Goal: Information Seeking & Learning: Learn about a topic

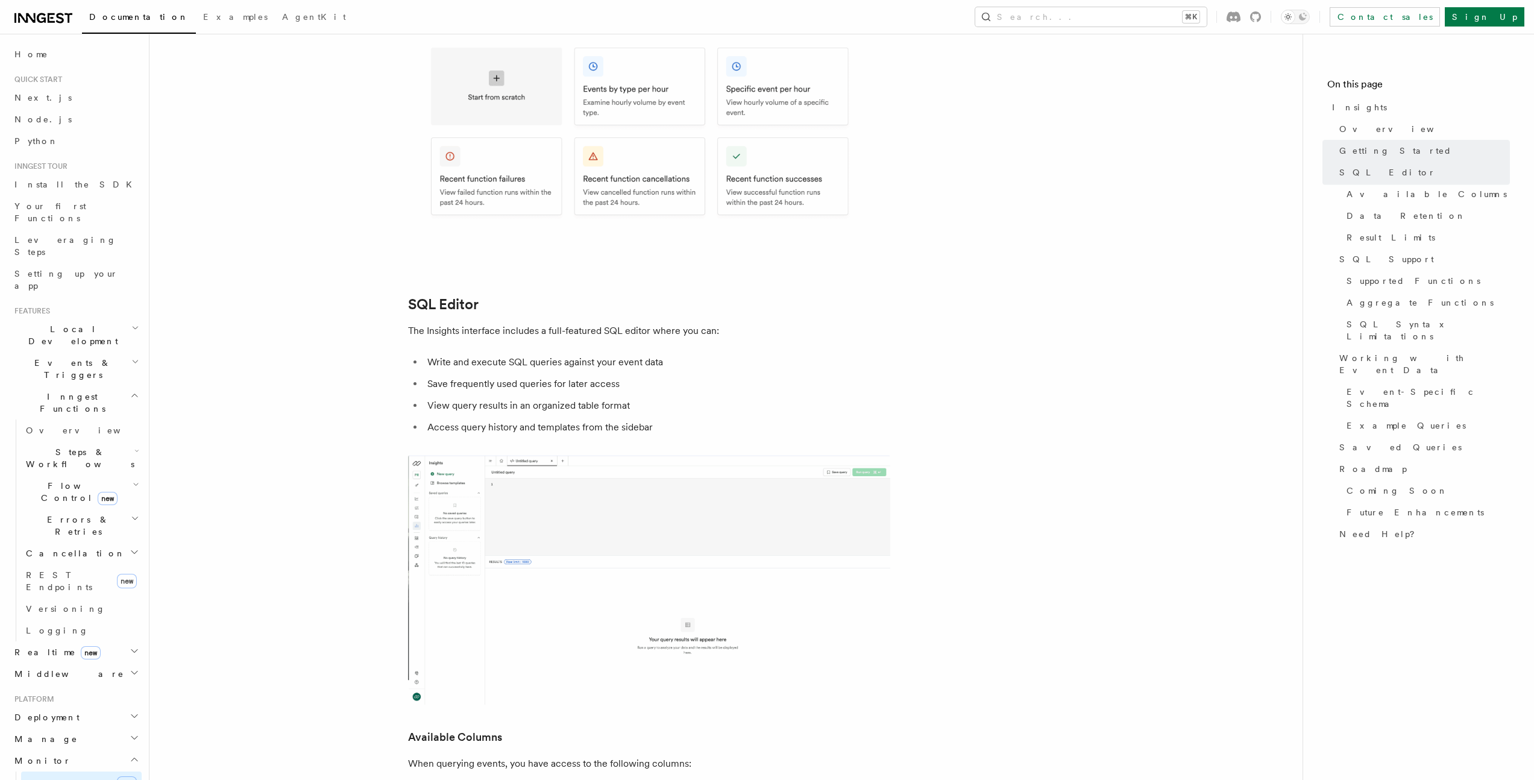
scroll to position [976, 0]
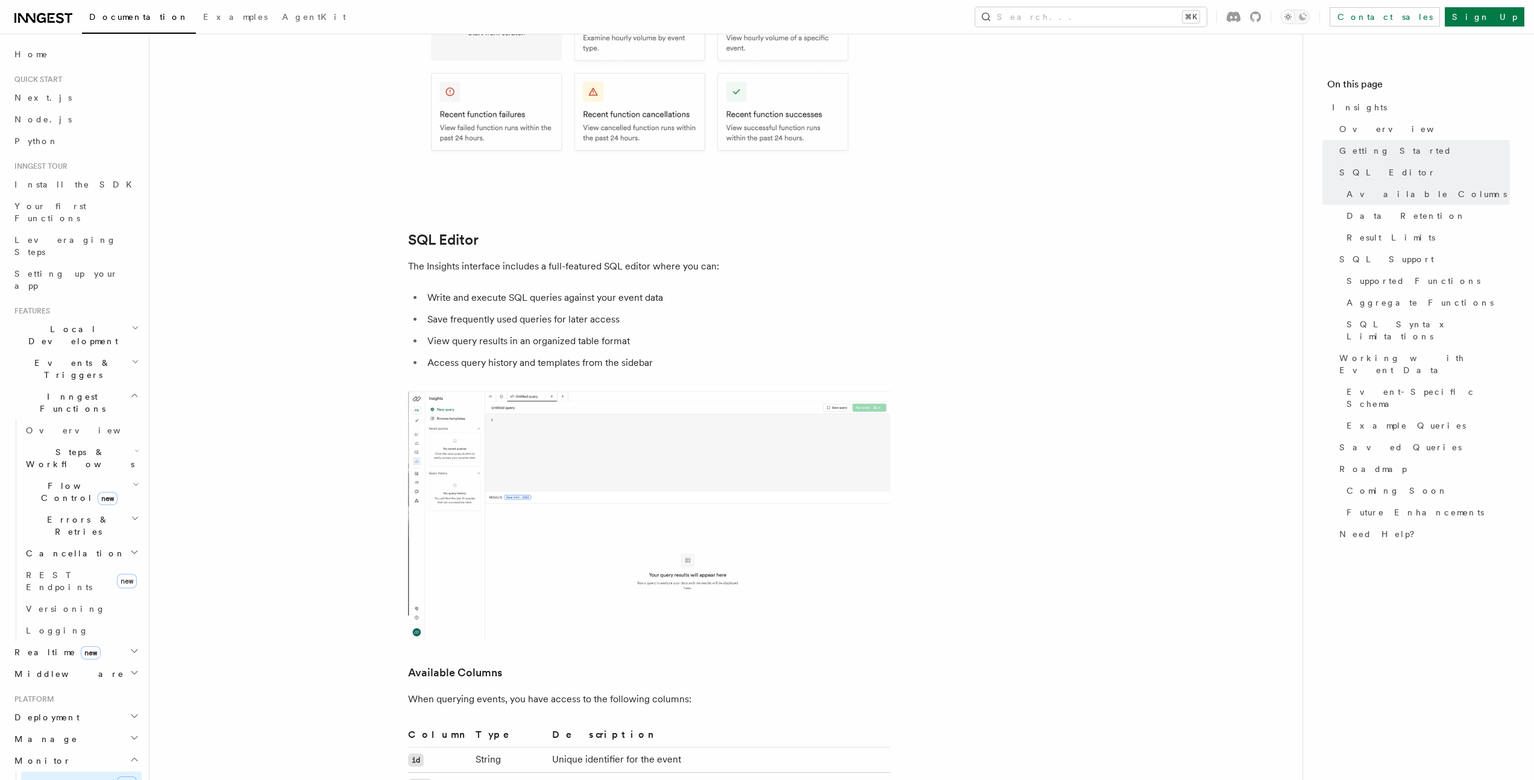
click at [509, 432] on img at bounding box center [649, 516] width 482 height 250
click at [42, 56] on link "Home" at bounding box center [76, 54] width 132 height 22
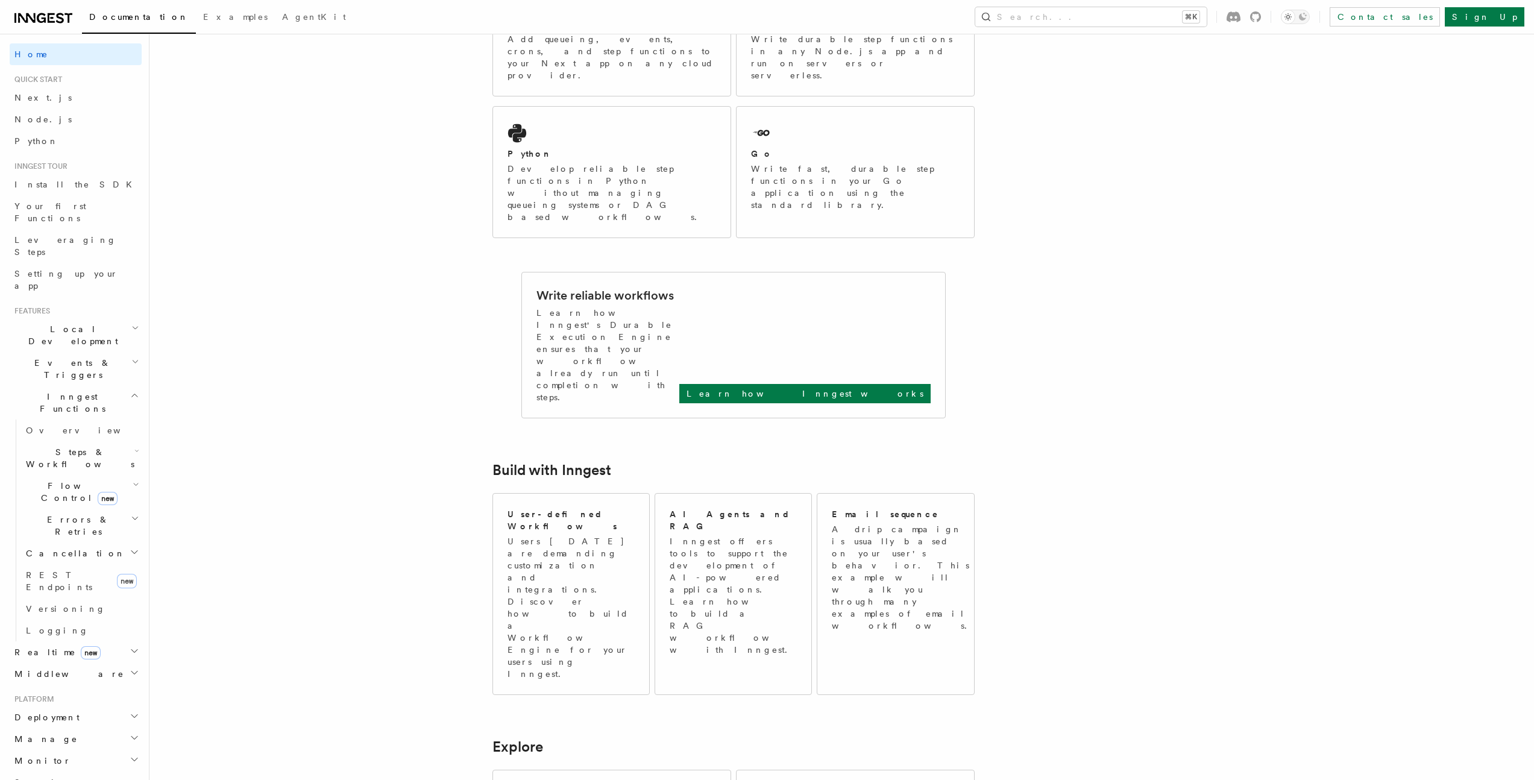
scroll to position [758, 0]
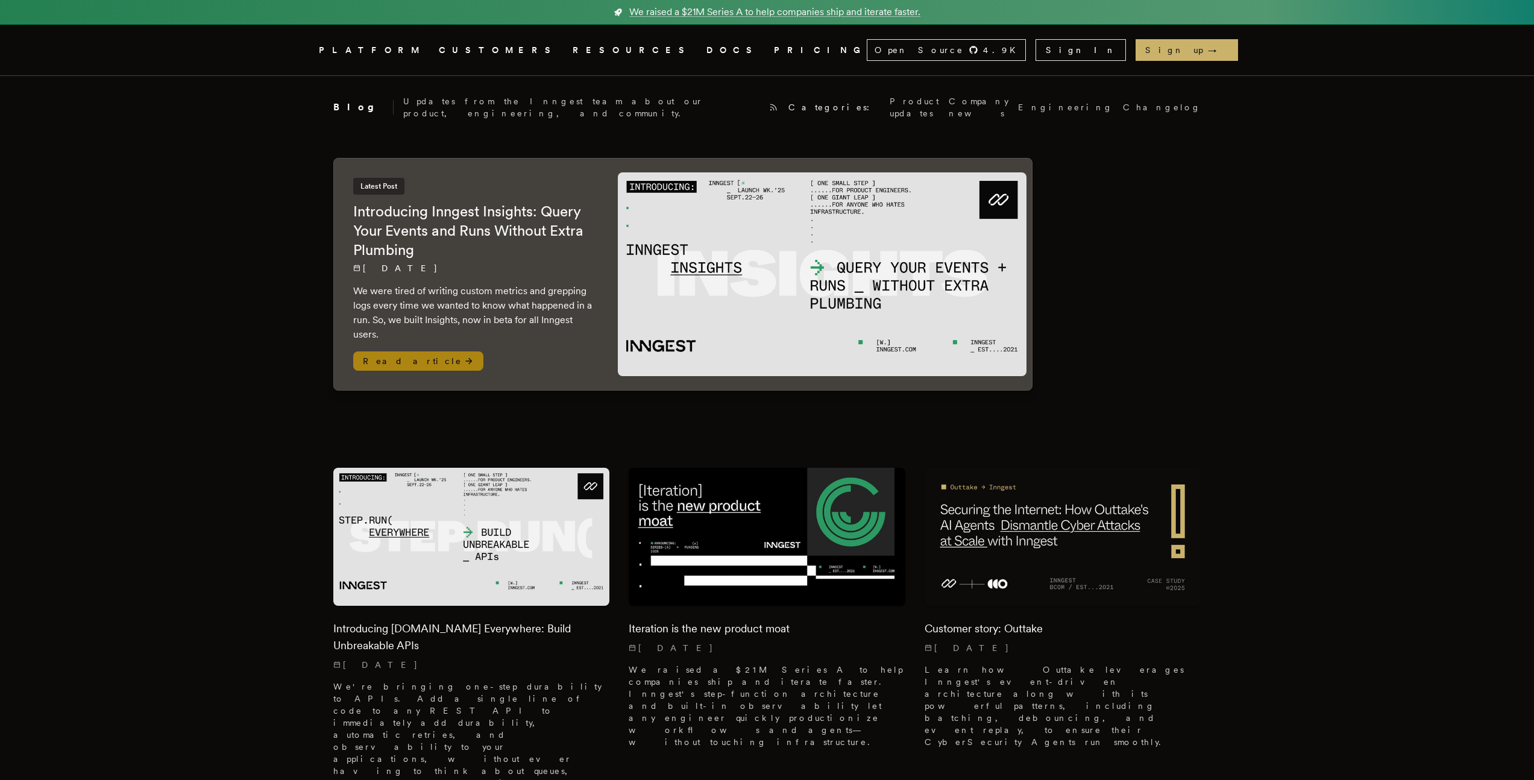
click at [398, 213] on h2 "Introducing Inngest Insights: Query Your Events and Runs Without Extra Plumbing" at bounding box center [473, 231] width 240 height 58
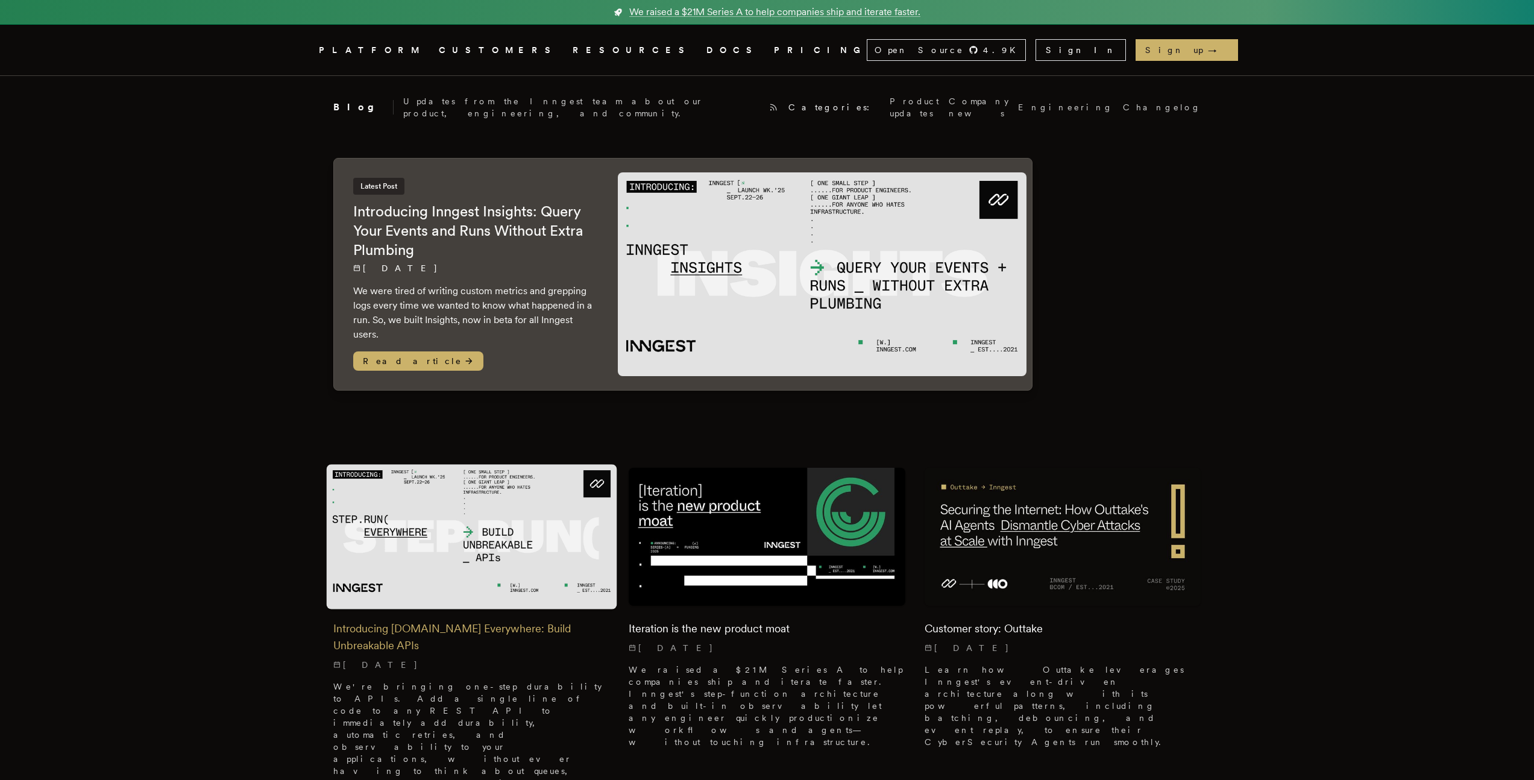
click at [463, 621] on h2 "Introducing Step.Run Everywhere: Build Unbreakable APIs" at bounding box center [471, 637] width 277 height 34
